Goal: Transaction & Acquisition: Purchase product/service

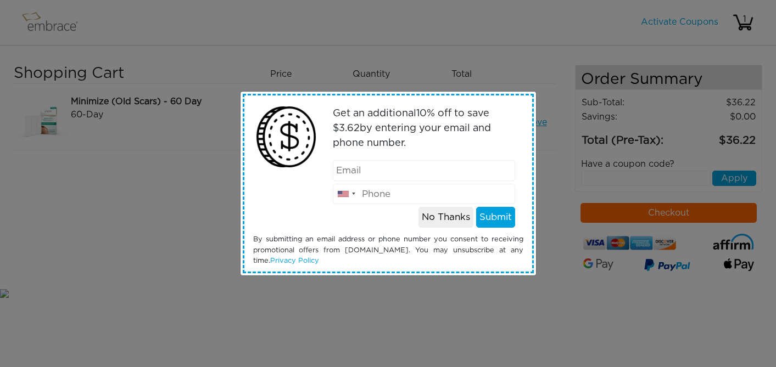
click at [423, 173] on input "email" at bounding box center [424, 170] width 182 height 21
click at [423, 174] on input "email" at bounding box center [424, 170] width 182 height 21
click at [334, 225] on div "Get an additional 10 % off to save $ 3.62 by entering your email and phone numb…" at bounding box center [423, 164] width 215 height 127
click at [431, 219] on button "No Thanks" at bounding box center [445, 217] width 55 height 21
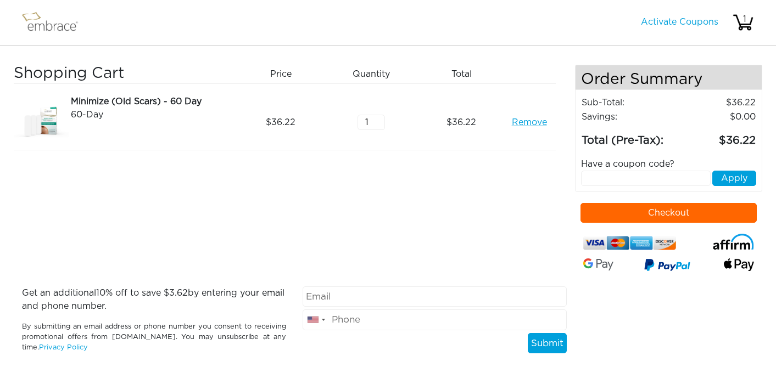
click at [656, 214] on button "Checkout" at bounding box center [668, 213] width 176 height 20
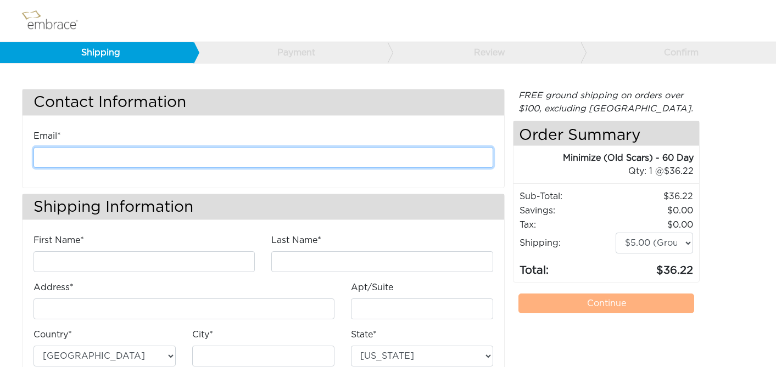
click at [339, 156] on input "email" at bounding box center [263, 157] width 460 height 21
type input "amishaup@gmail.com"
type input "Amisha"
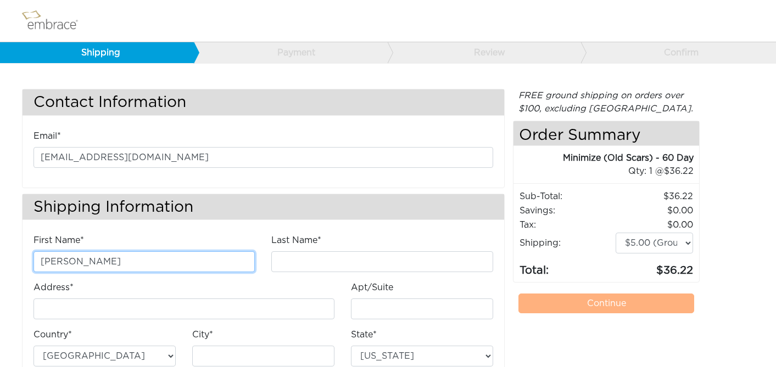
type input "Upadhyaya"
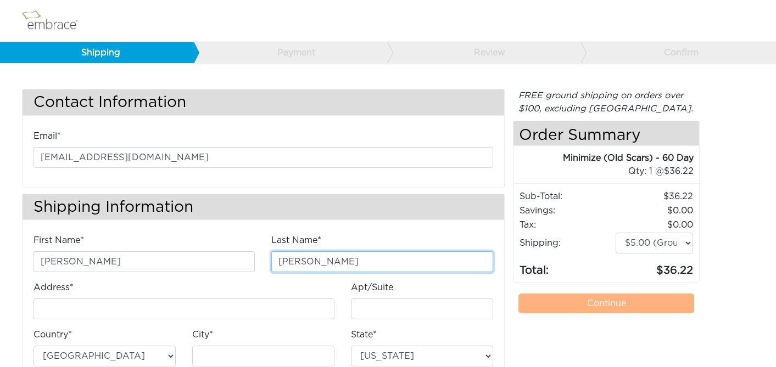
type input "2606 Coronet Blvd"
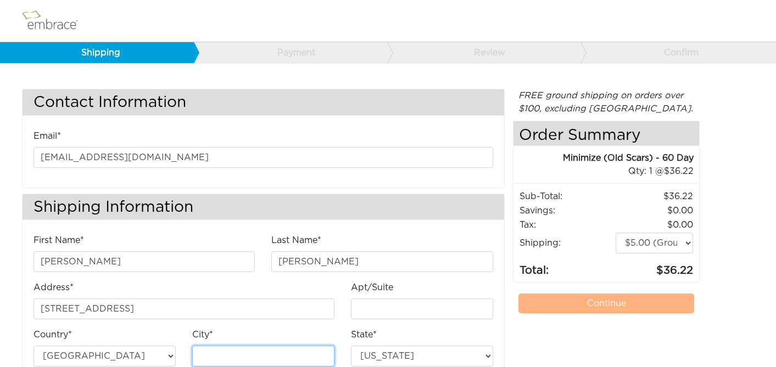
type input "Belmont"
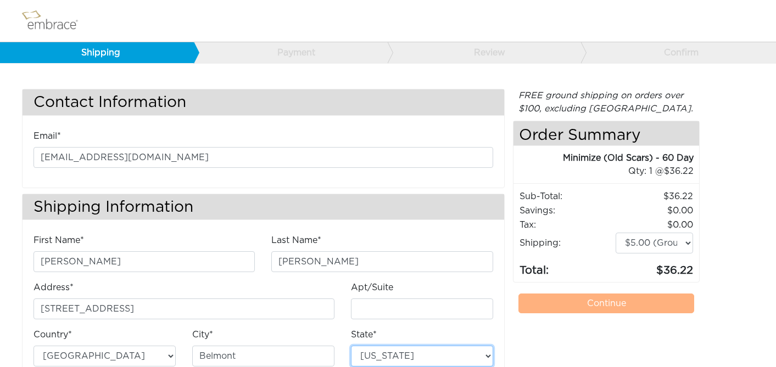
select select "CA"
type input "94002"
type input "9179729042"
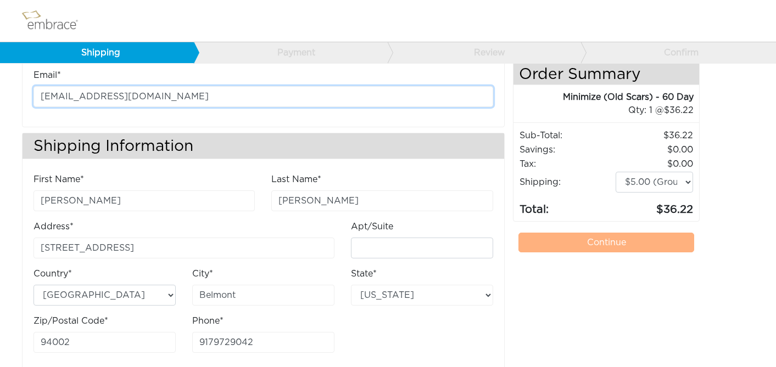
scroll to position [80, 0]
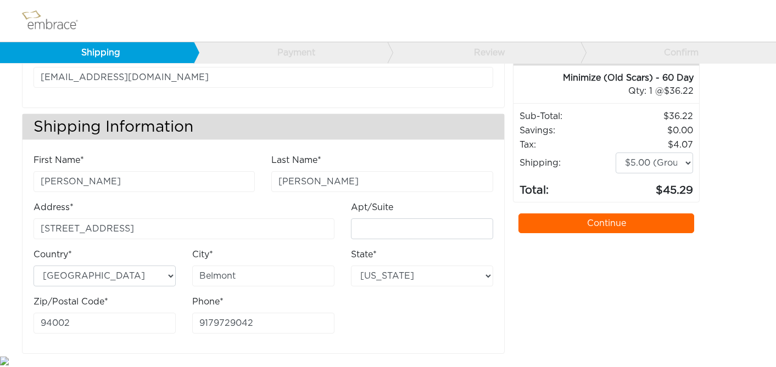
click at [575, 226] on link "Continue" at bounding box center [606, 224] width 176 height 20
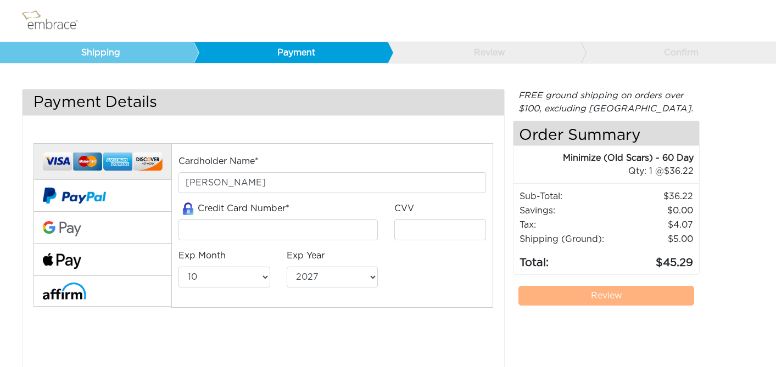
select select "10"
select select "2027"
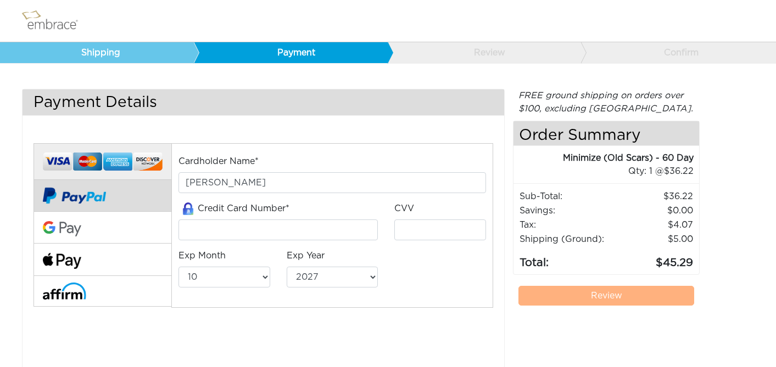
click at [129, 197] on button at bounding box center [102, 196] width 138 height 32
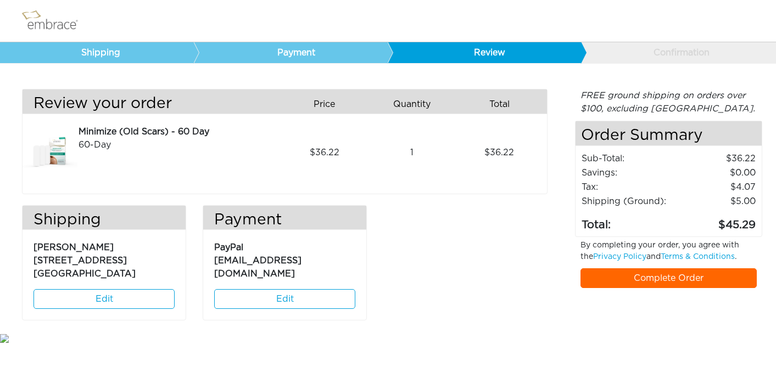
click at [608, 298] on div "FREE ground shipping on orders over $100, excluding Australia. Any applicable i…" at bounding box center [668, 210] width 187 height 243
click at [625, 278] on link "Complete Order" at bounding box center [668, 278] width 176 height 20
